Goal: Check status: Check status

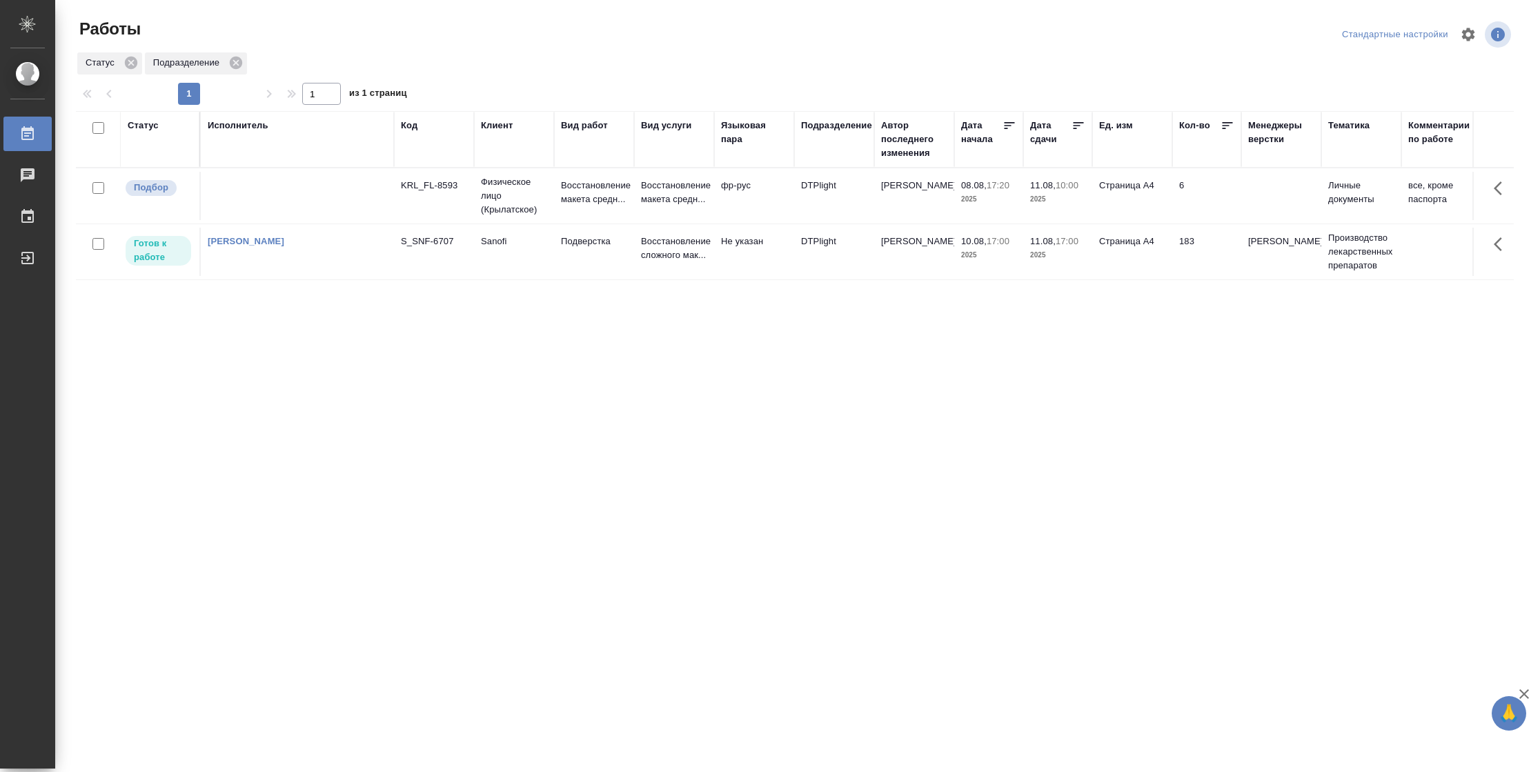
click at [1172, 220] on td "183" at bounding box center [1206, 196] width 69 height 48
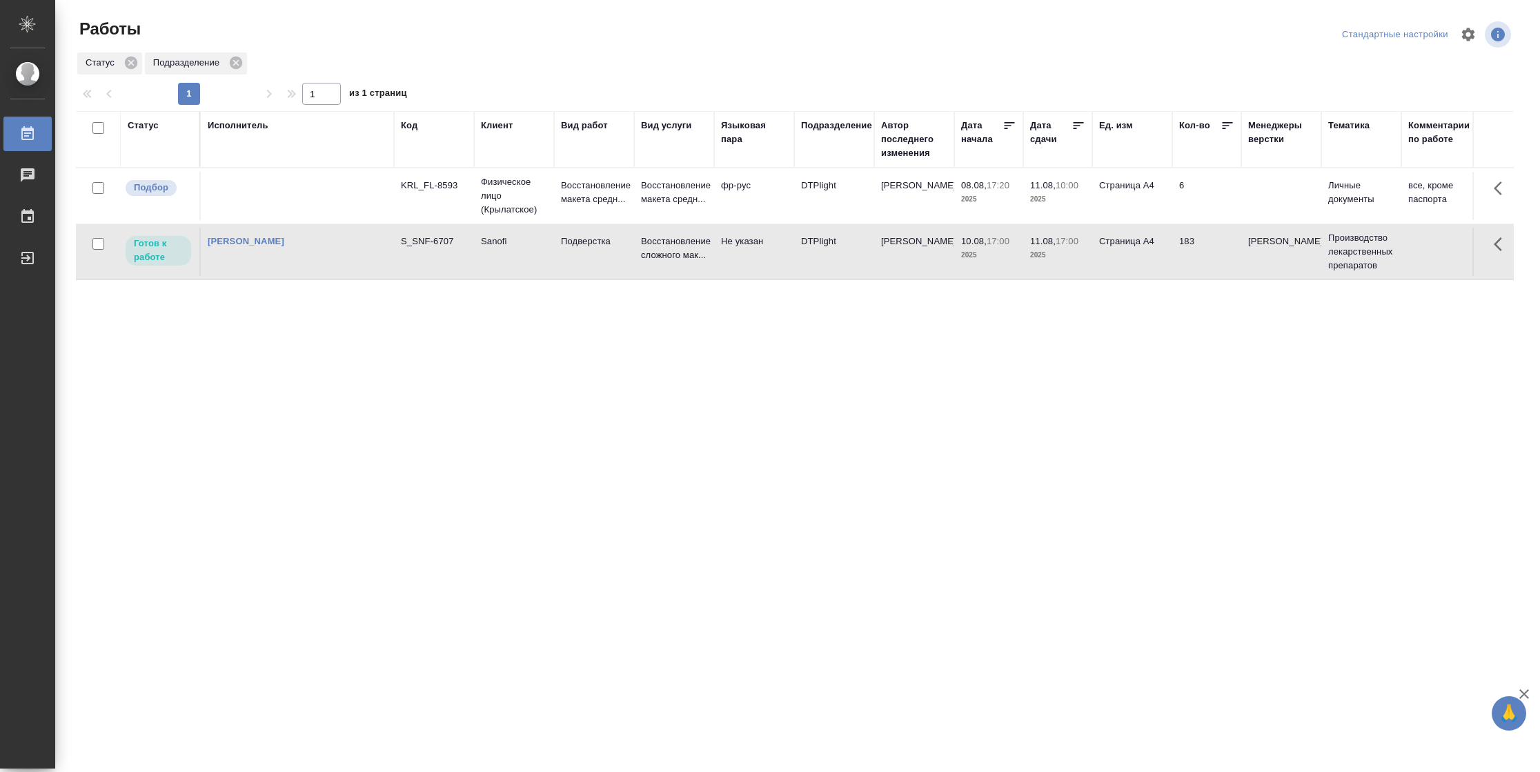
click at [1172, 220] on td "183" at bounding box center [1206, 196] width 69 height 48
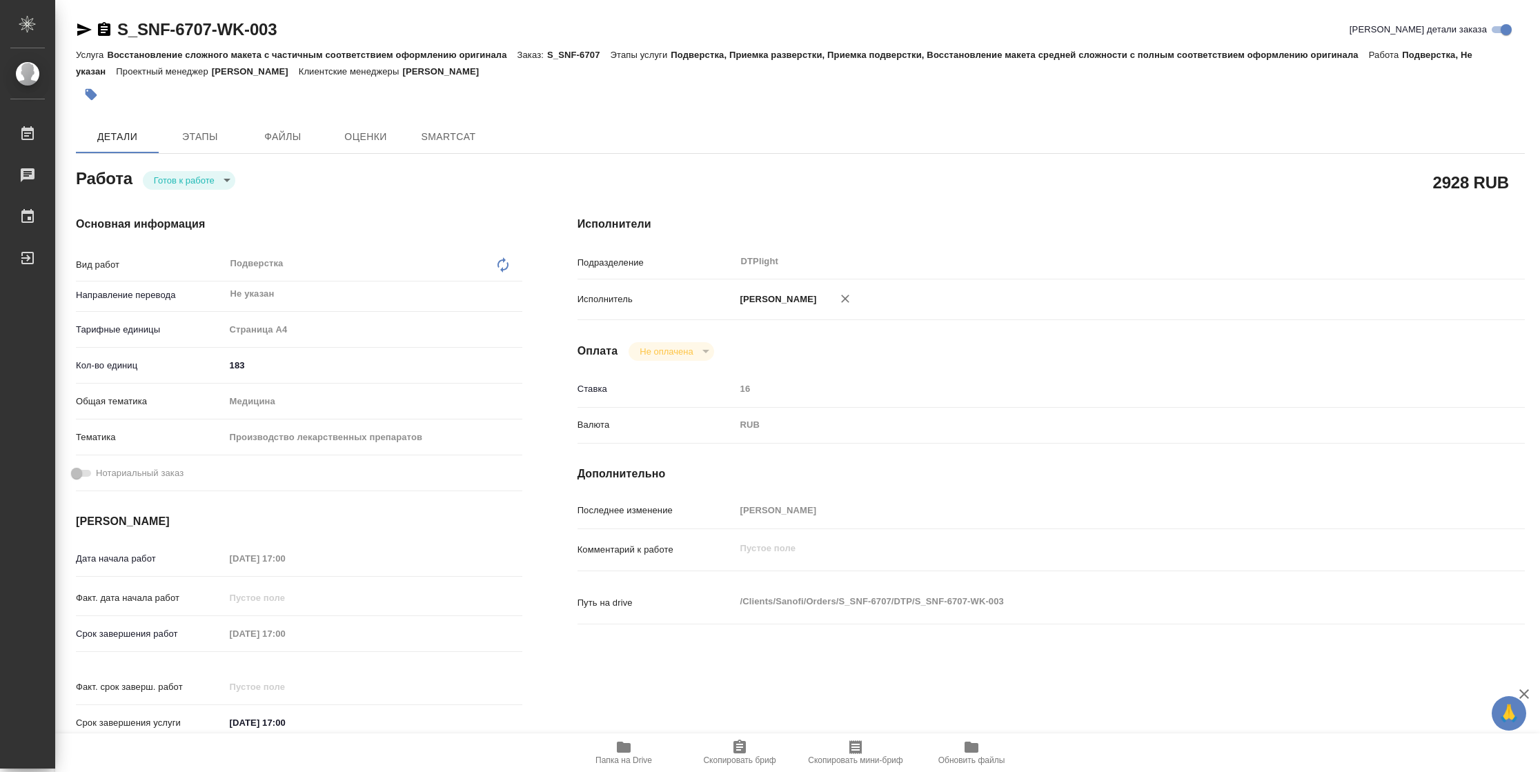
type textarea "x"
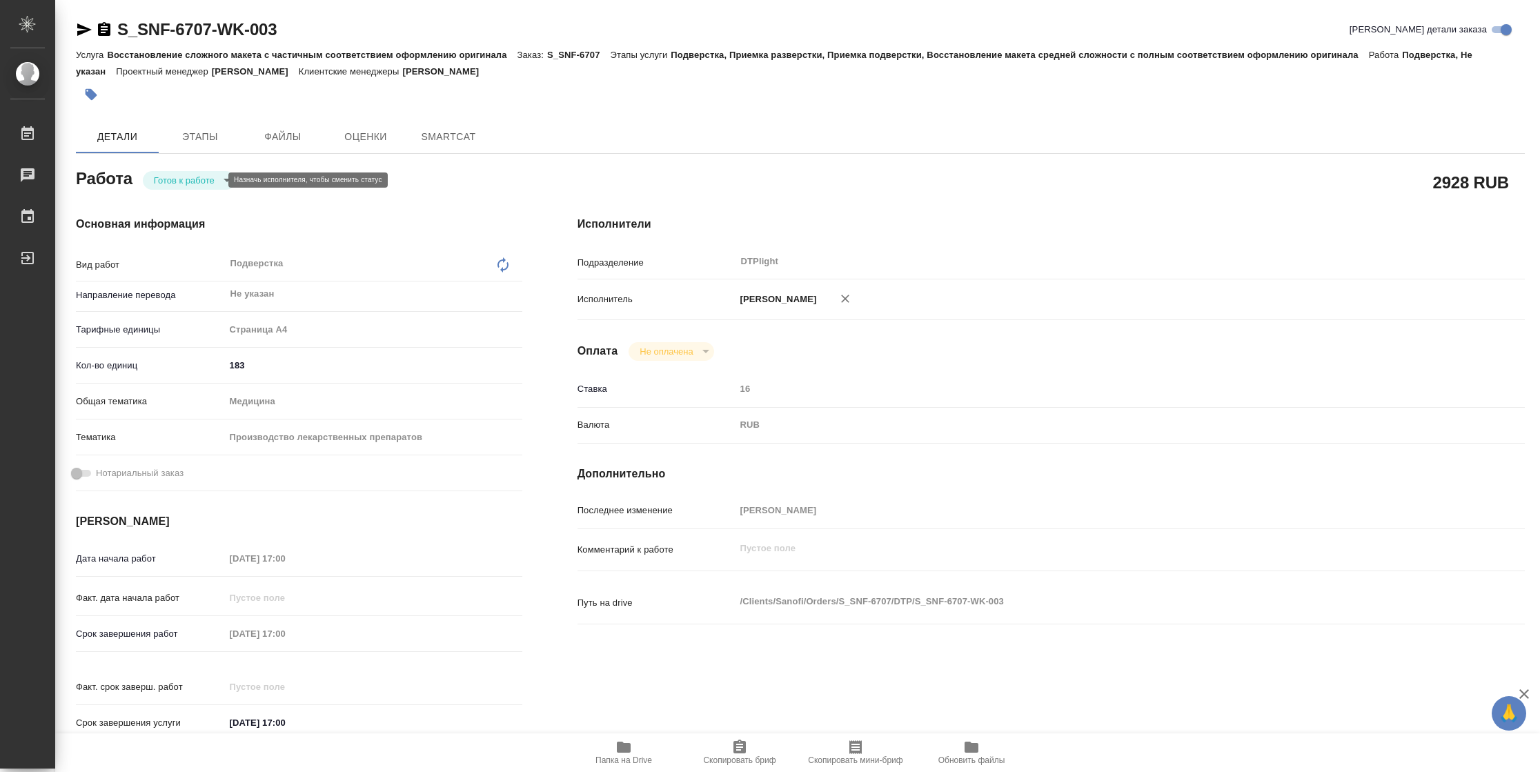
click at [177, 179] on body "🙏 .cls-1 fill:#fff; AWATERA Vasilyeva Natalia Работы Чаты График Выйти S_SNF-67…" at bounding box center [770, 386] width 1540 height 772
type textarea "x"
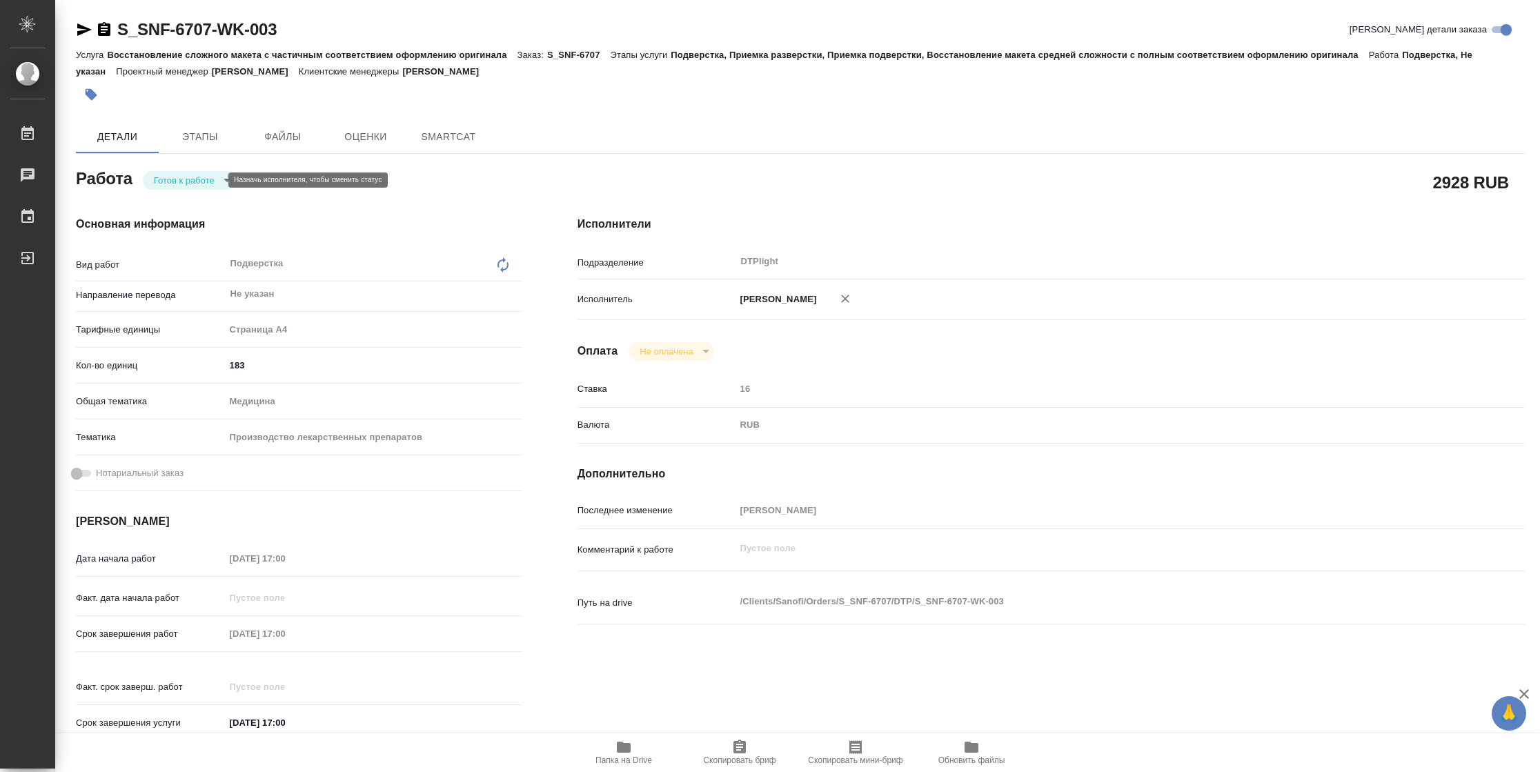
type textarea "x"
click at [177, 179] on button "В работе" at bounding box center [177, 179] width 46 height 15
type textarea "x"
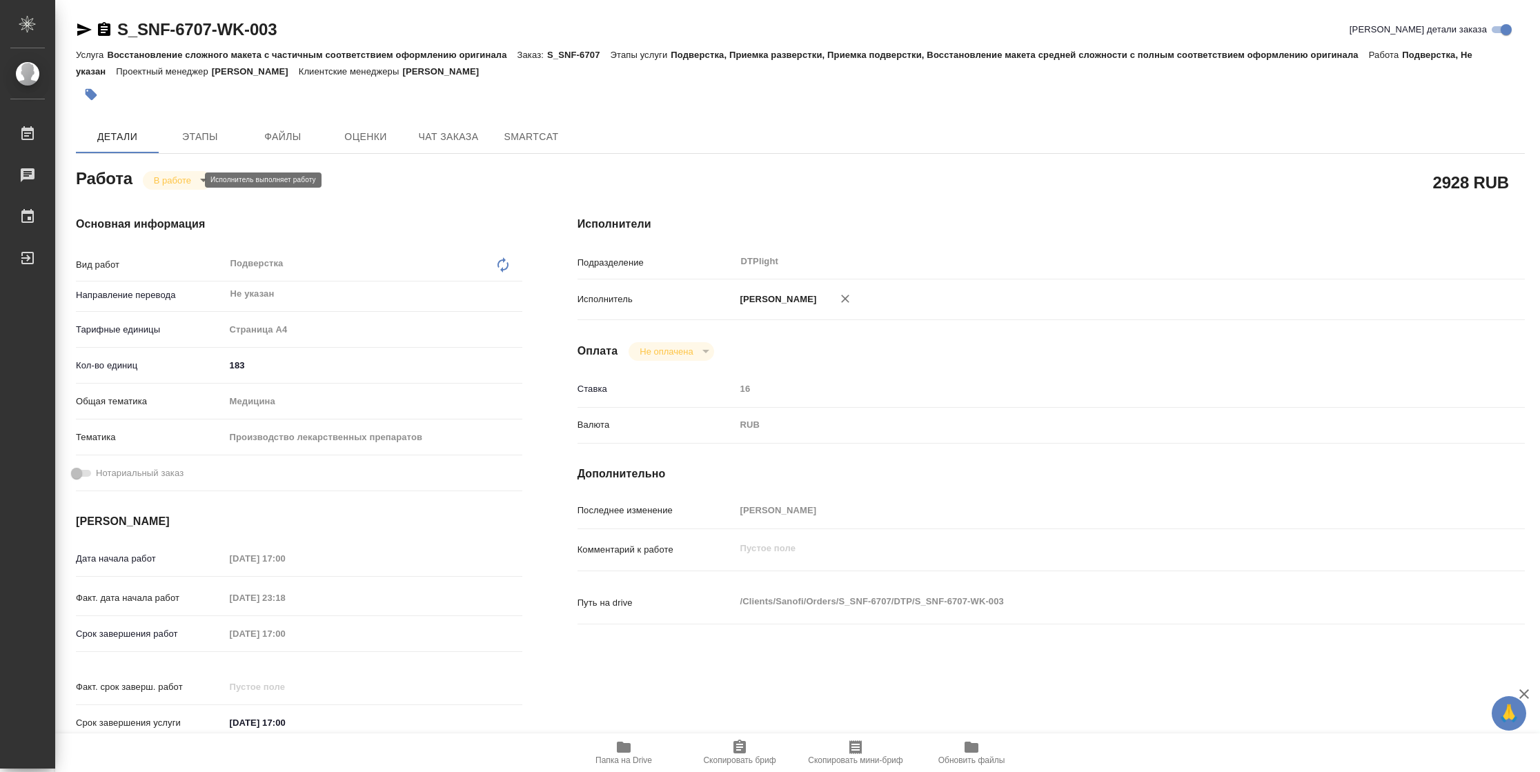
type textarea "x"
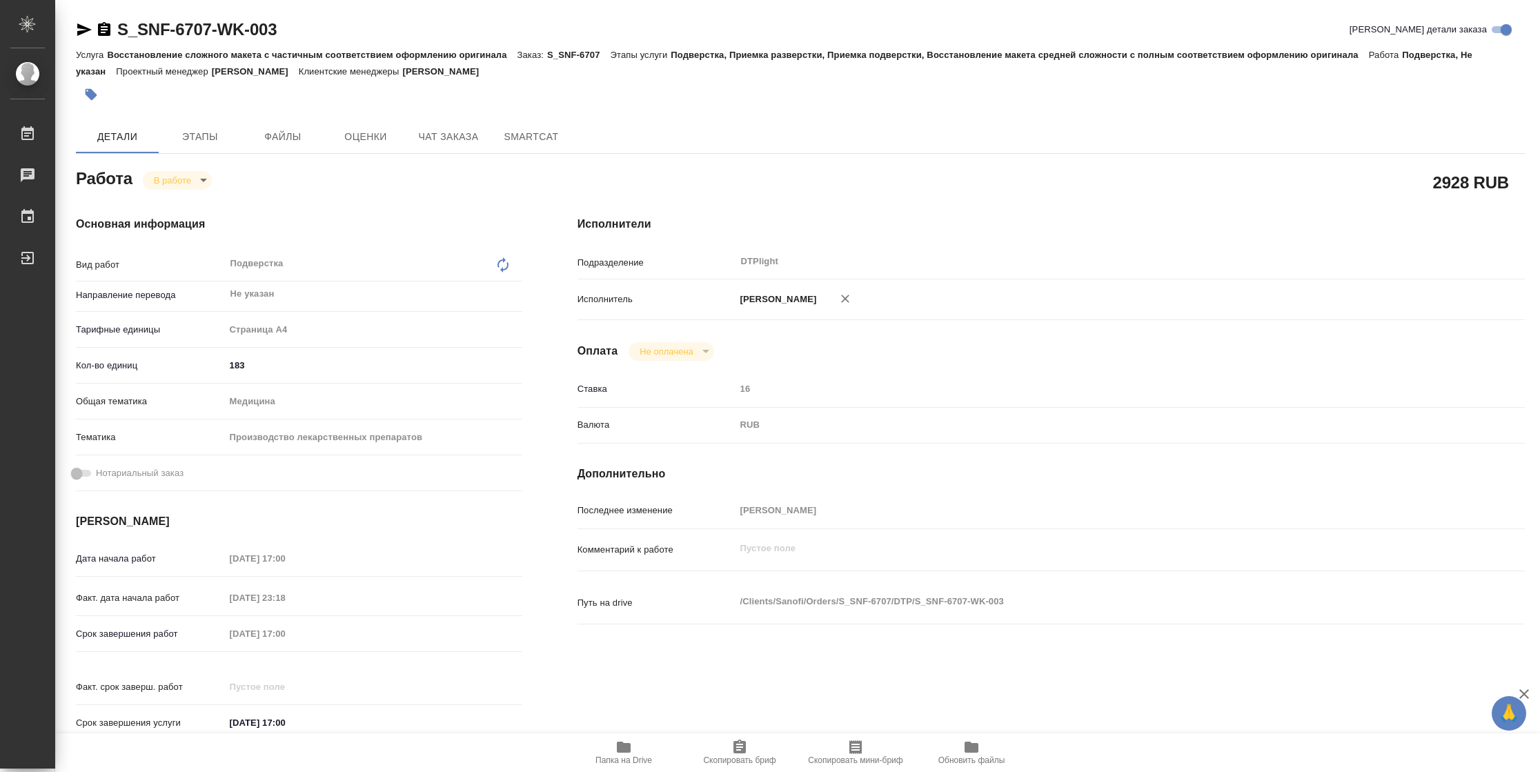
type textarea "x"
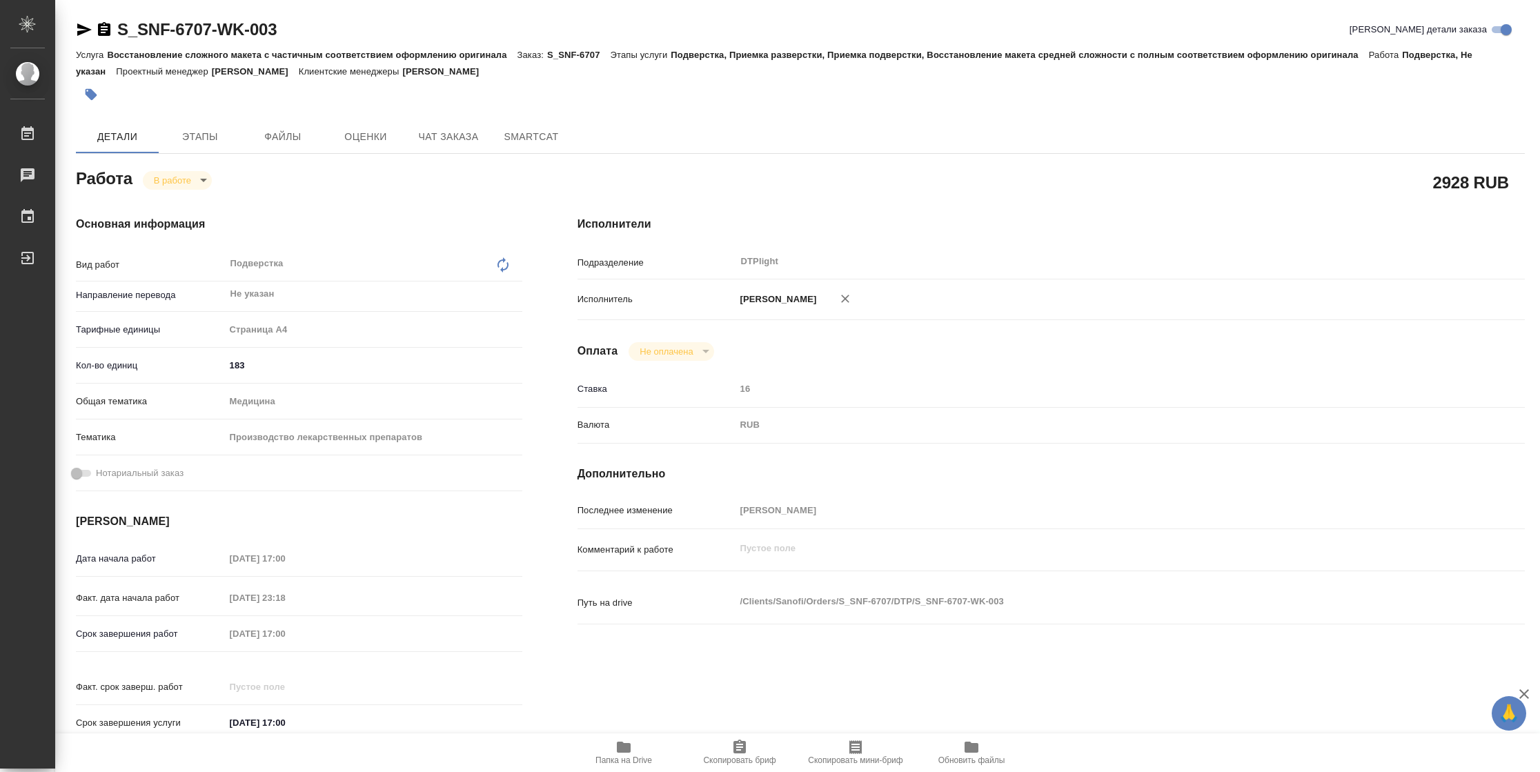
type textarea "x"
click at [615, 744] on icon "button" at bounding box center [623, 747] width 17 height 17
